Goal: Information Seeking & Learning: Learn about a topic

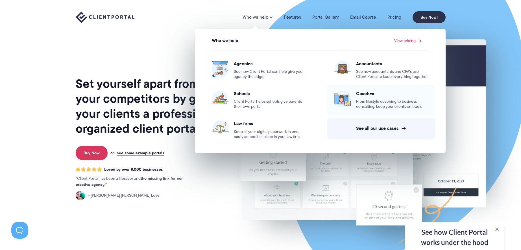
click at [396, 102] on span "From lifestyle coaching to business consulting, keep your clients on track." at bounding box center [392, 104] width 73 height 10
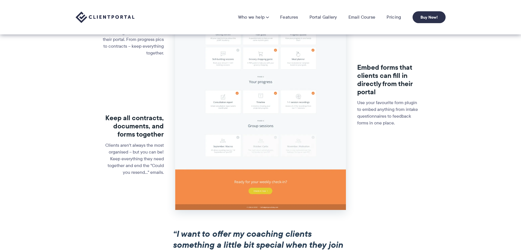
scroll to position [193, 0]
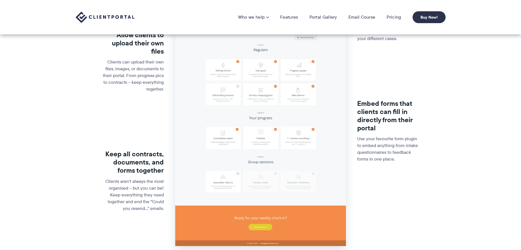
click at [294, 20] on nav "Who we help Who we help View pricing Agencies See how Client Portal can help gi…" at bounding box center [341, 17] width 207 height 12
click at [294, 18] on link "Features" at bounding box center [289, 17] width 18 height 6
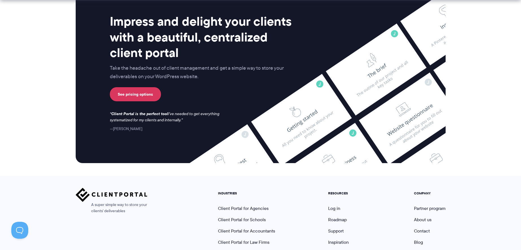
scroll to position [1496, 0]
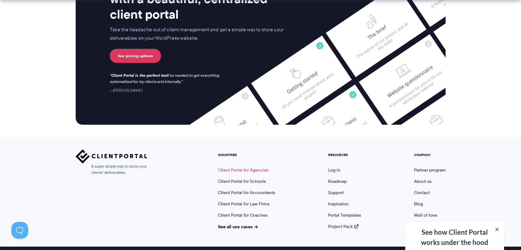
click at [249, 167] on link "Client Portal for Agencies" at bounding box center [243, 170] width 51 height 6
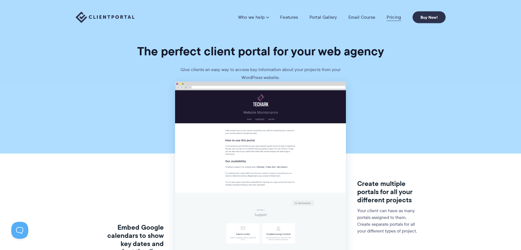
click at [389, 16] on link "Pricing" at bounding box center [393, 17] width 14 height 6
